Goal: Find specific page/section: Find specific page/section

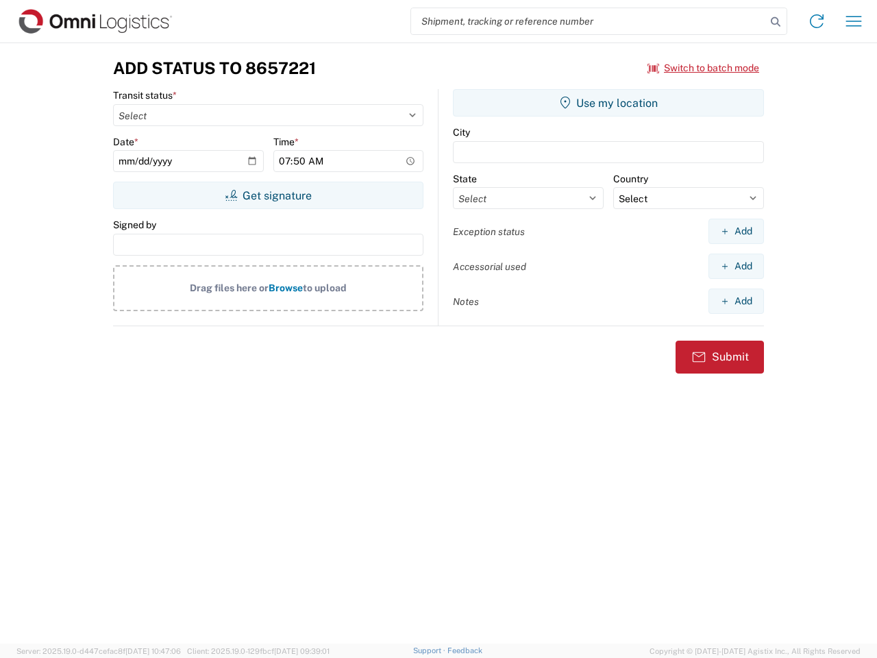
click at [589, 21] on input "search" at bounding box center [588, 21] width 355 height 26
click at [776, 22] on icon at bounding box center [775, 21] width 19 height 19
click at [817, 21] on icon at bounding box center [817, 21] width 22 height 22
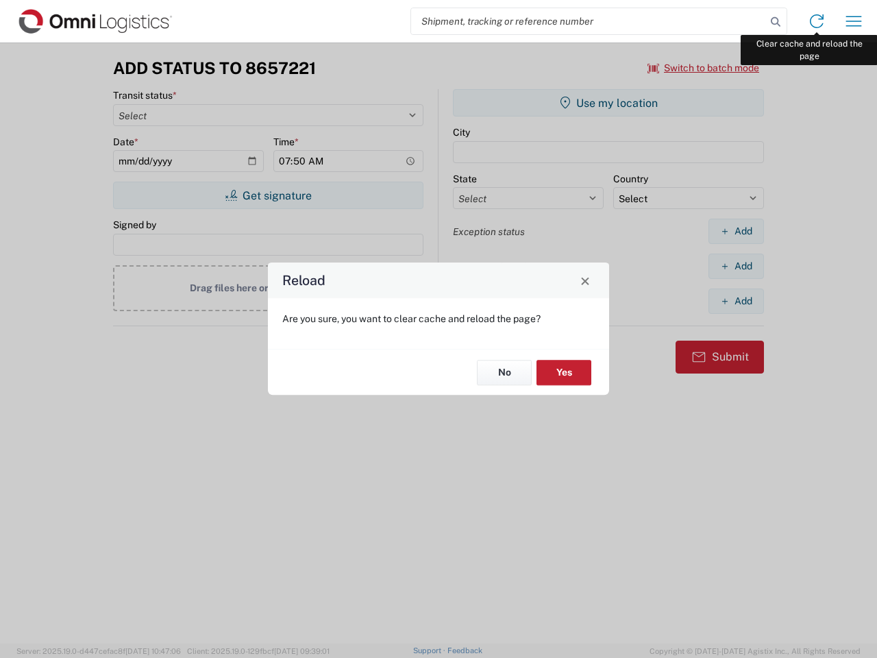
click at [854, 21] on div "Reload Are you sure, you want to clear cache and reload the page? No Yes" at bounding box center [438, 329] width 877 height 658
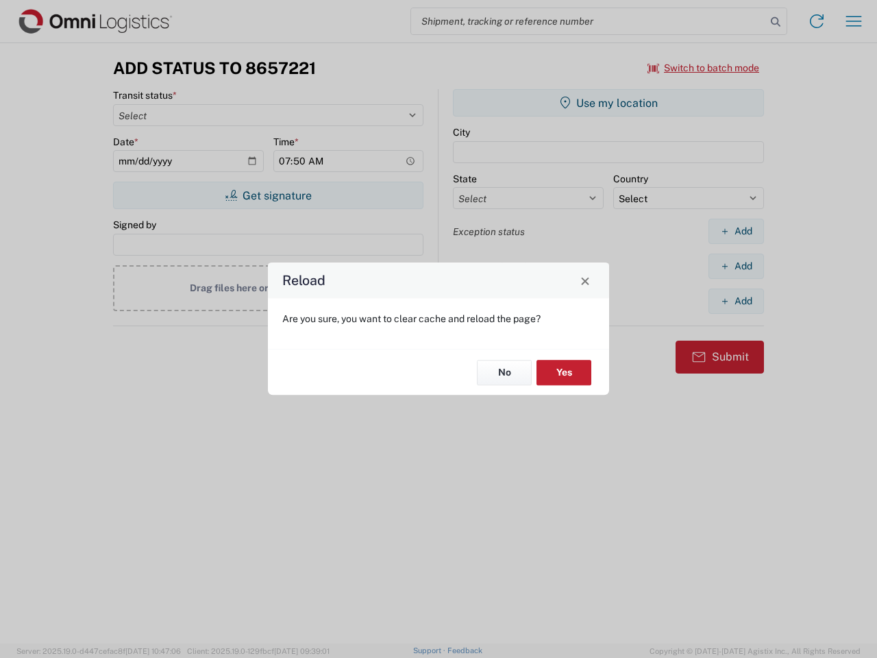
click at [704, 68] on div "Reload Are you sure, you want to clear cache and reload the page? No Yes" at bounding box center [438, 329] width 877 height 658
click at [268, 195] on div "Reload Are you sure, you want to clear cache and reload the page? No Yes" at bounding box center [438, 329] width 877 height 658
click at [608, 103] on div "Reload Are you sure, you want to clear cache and reload the page? No Yes" at bounding box center [438, 329] width 877 height 658
click at [736, 231] on div "Reload Are you sure, you want to clear cache and reload the page? No Yes" at bounding box center [438, 329] width 877 height 658
click at [736, 266] on div "Reload Are you sure, you want to clear cache and reload the page? No Yes" at bounding box center [438, 329] width 877 height 658
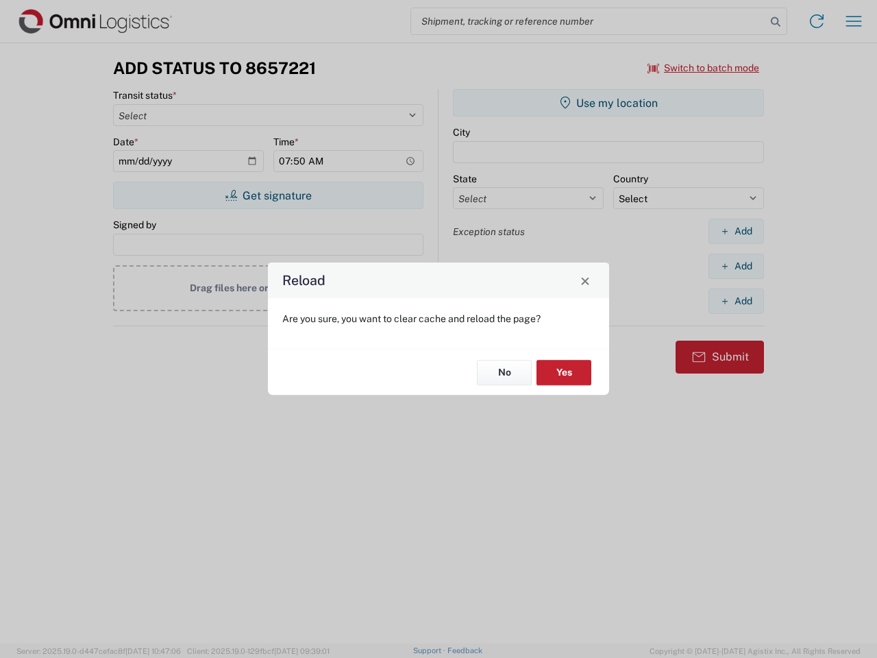
click at [736, 301] on div "Reload Are you sure, you want to clear cache and reload the page? No Yes" at bounding box center [438, 329] width 877 height 658
